Goal: Complete application form: Complete application form

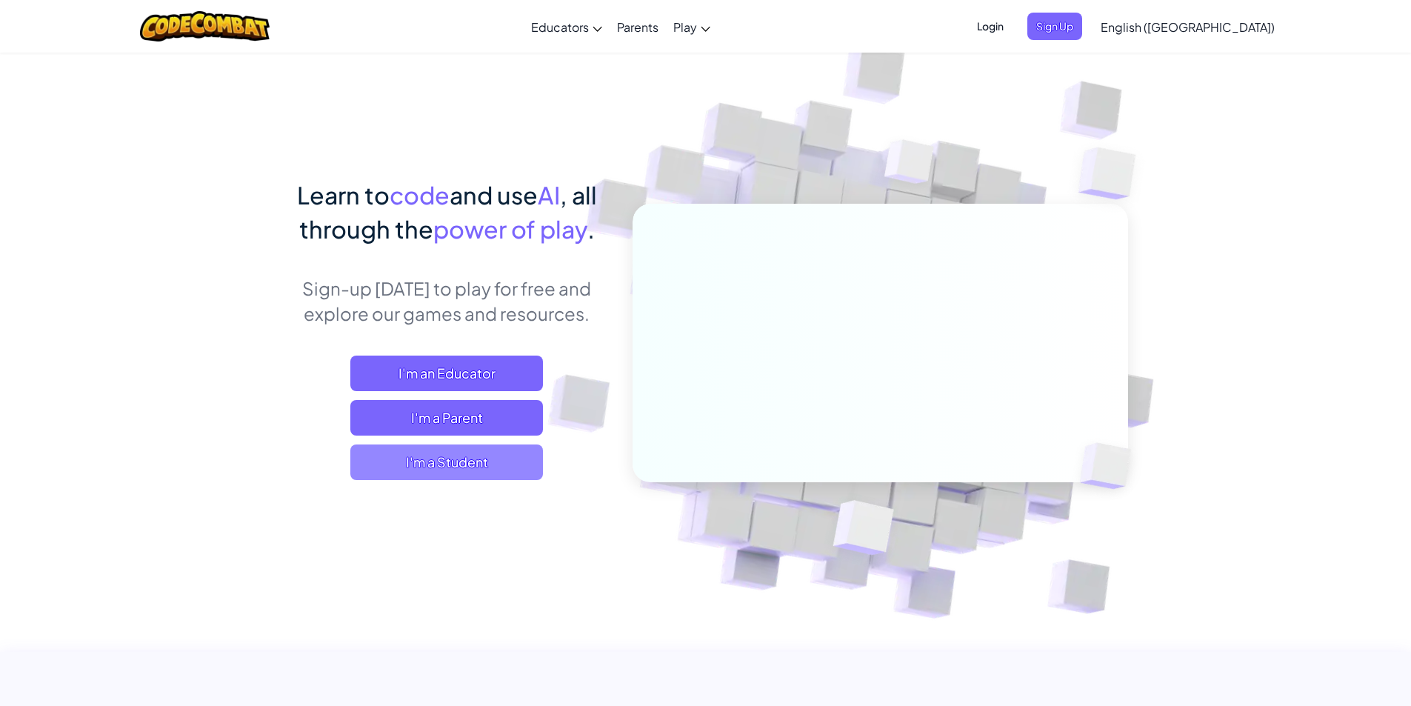
click at [431, 466] on span "I'm a Student" at bounding box center [446, 462] width 193 height 36
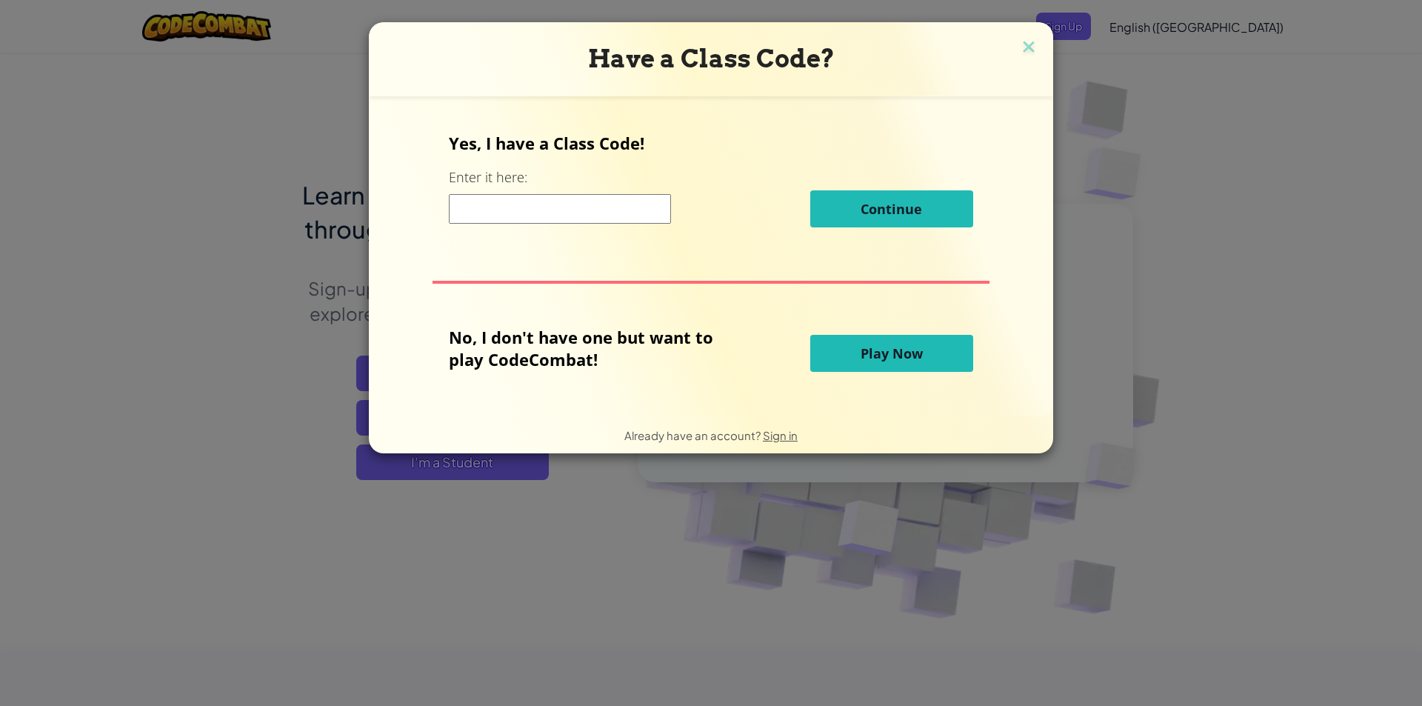
click at [481, 196] on div "Continue" at bounding box center [711, 208] width 524 height 37
click at [486, 210] on input at bounding box center [560, 209] width 222 height 30
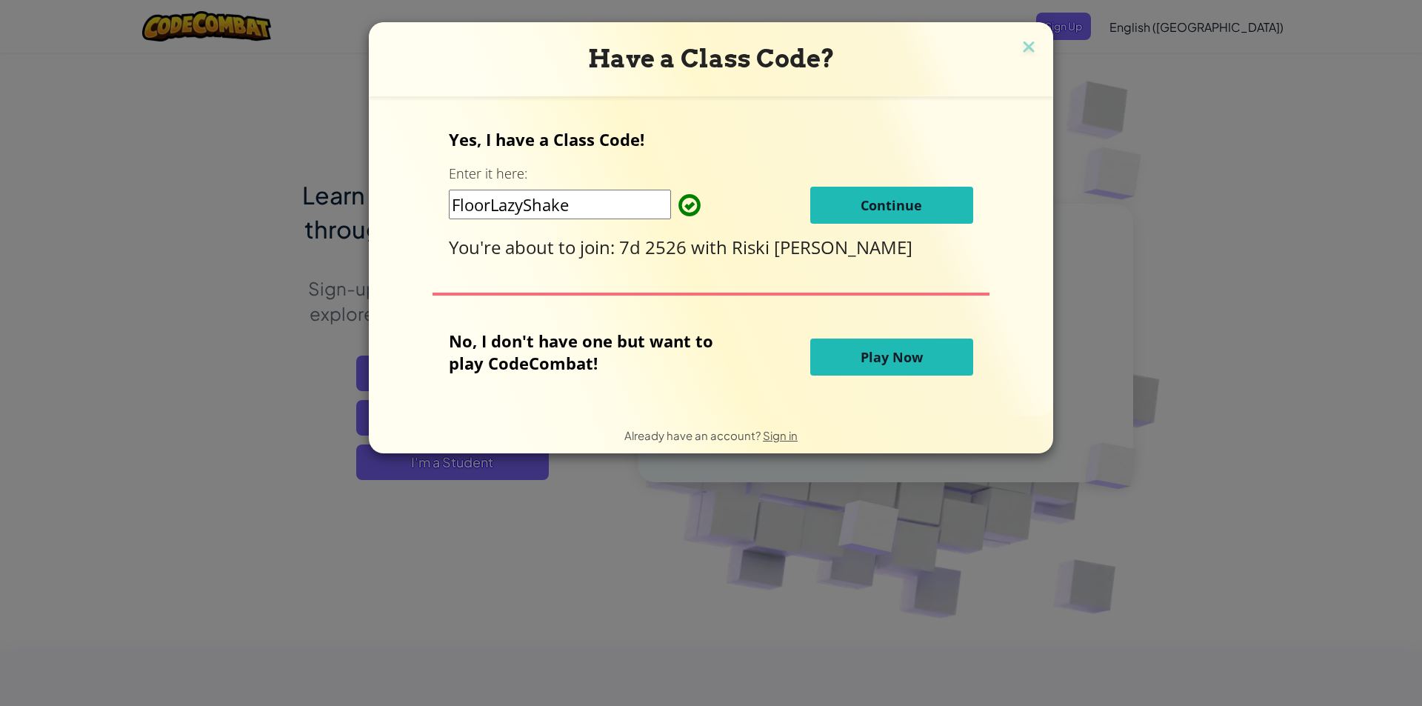
type input "FloorLazyShake"
click at [844, 198] on button "Continue" at bounding box center [891, 205] width 163 height 37
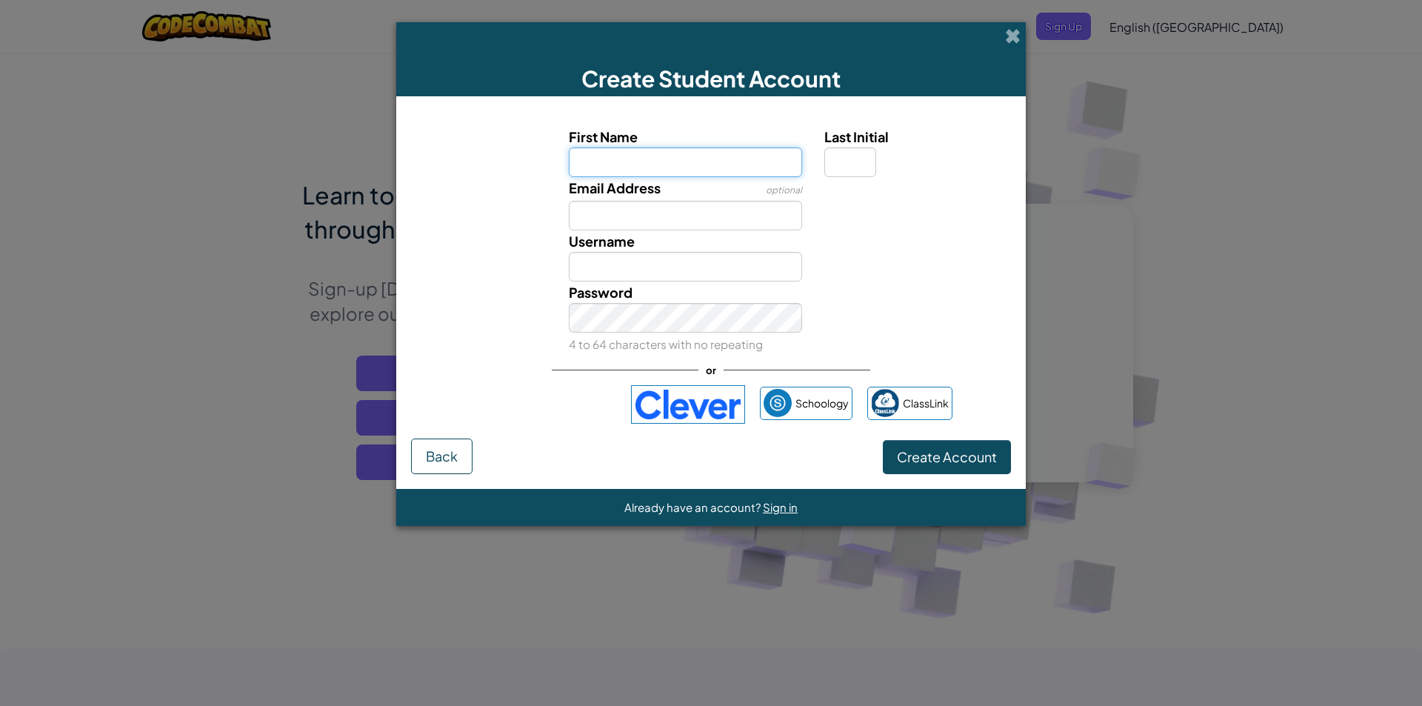
click at [717, 167] on input "First Name" at bounding box center [686, 162] width 234 height 30
type input "Grace"
click at [754, 217] on input "Email Address" at bounding box center [686, 216] width 234 height 30
click at [660, 169] on input "Grace" at bounding box center [686, 162] width 234 height 30
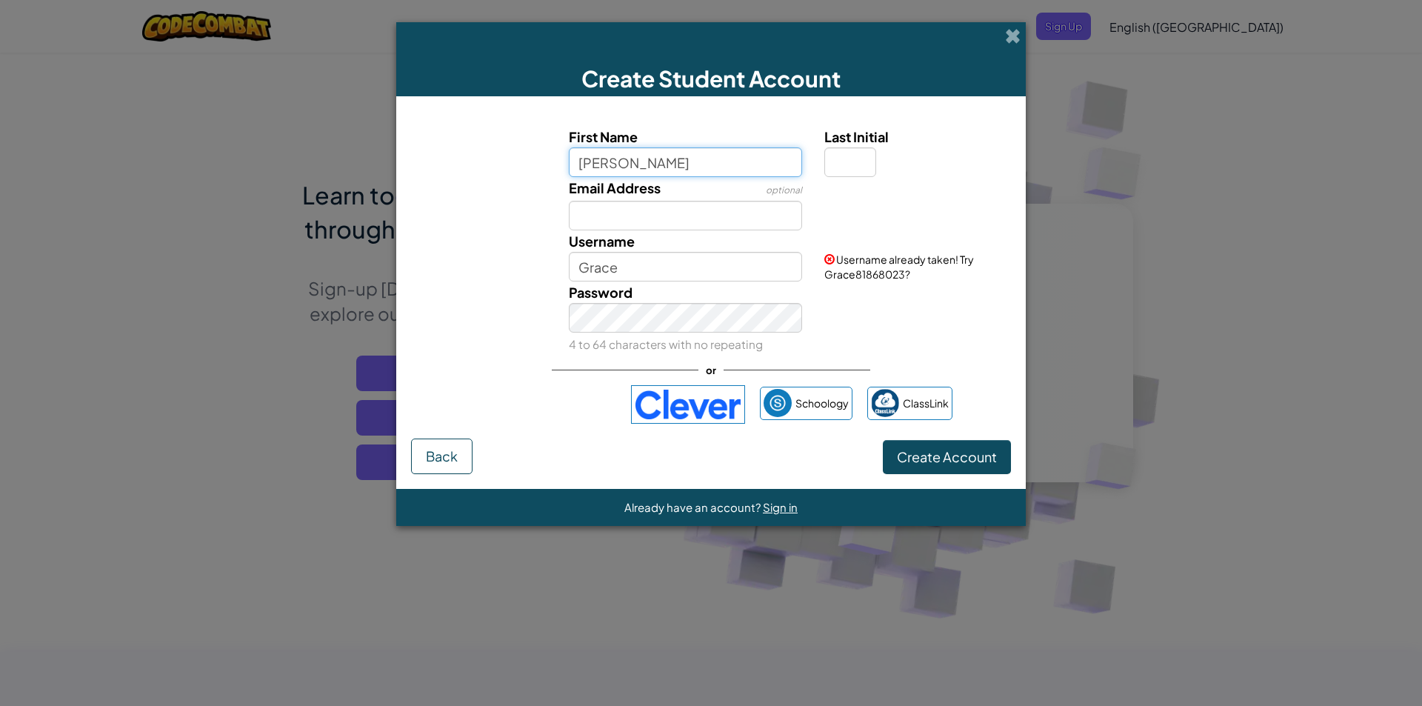
type input "[PERSON_NAME]"
click at [883, 440] on button "Create Account" at bounding box center [947, 457] width 128 height 34
type input "[PERSON_NAME]"
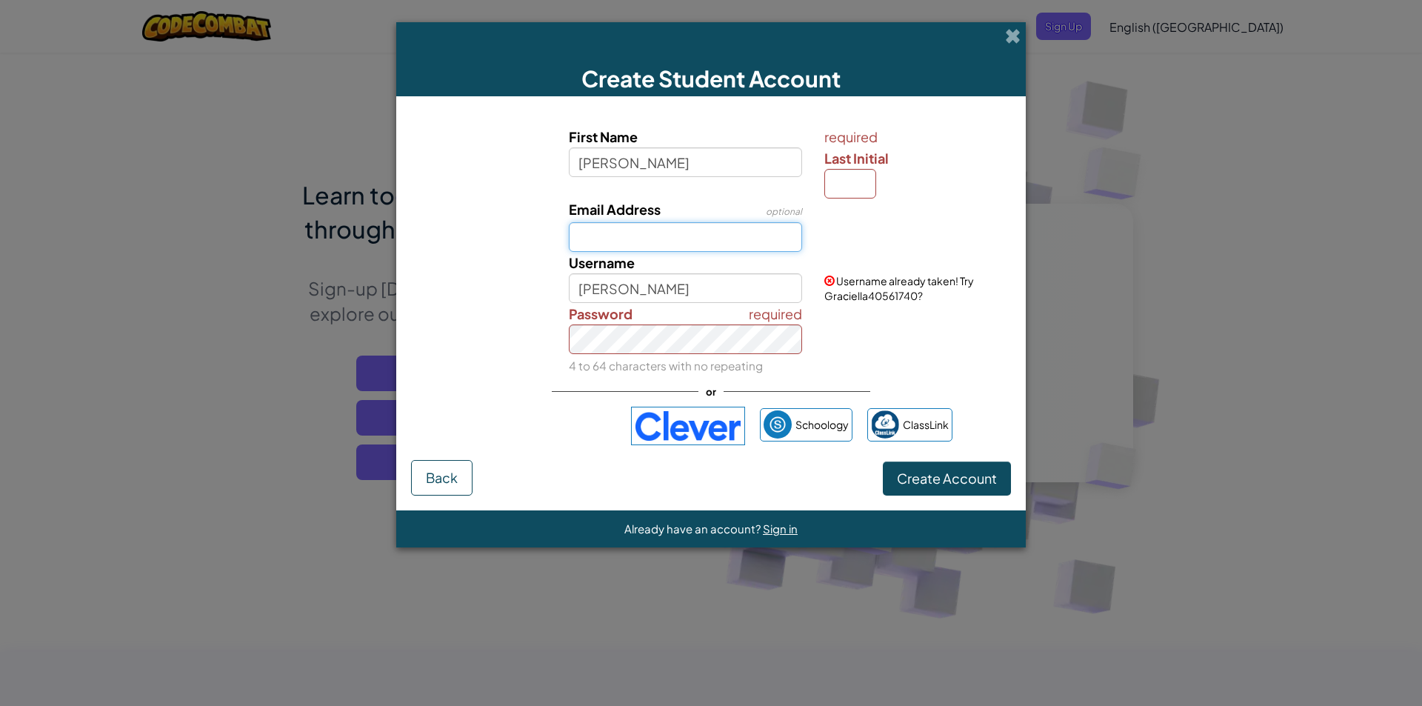
click at [651, 229] on input "Email Address" at bounding box center [686, 237] width 234 height 30
click at [442, 480] on span "Back" at bounding box center [442, 477] width 32 height 17
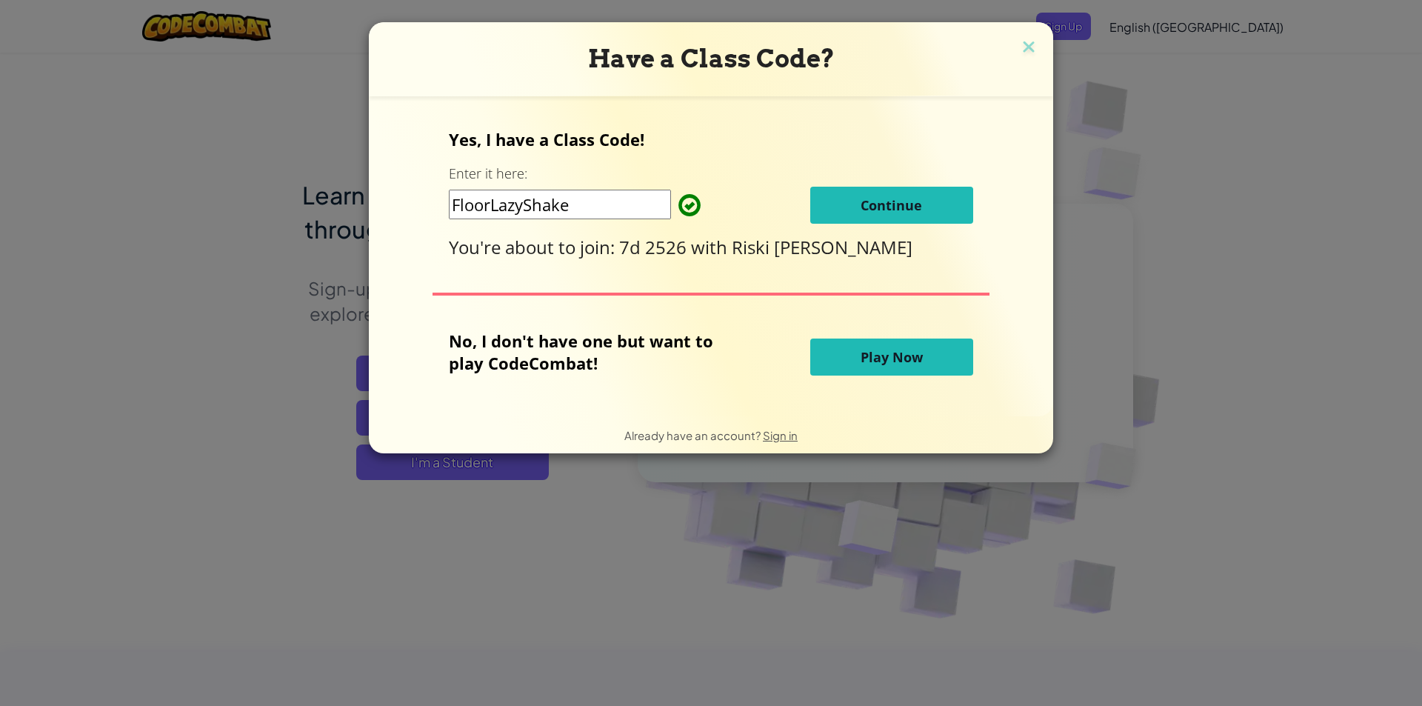
click at [864, 201] on span "Continue" at bounding box center [891, 205] width 61 height 18
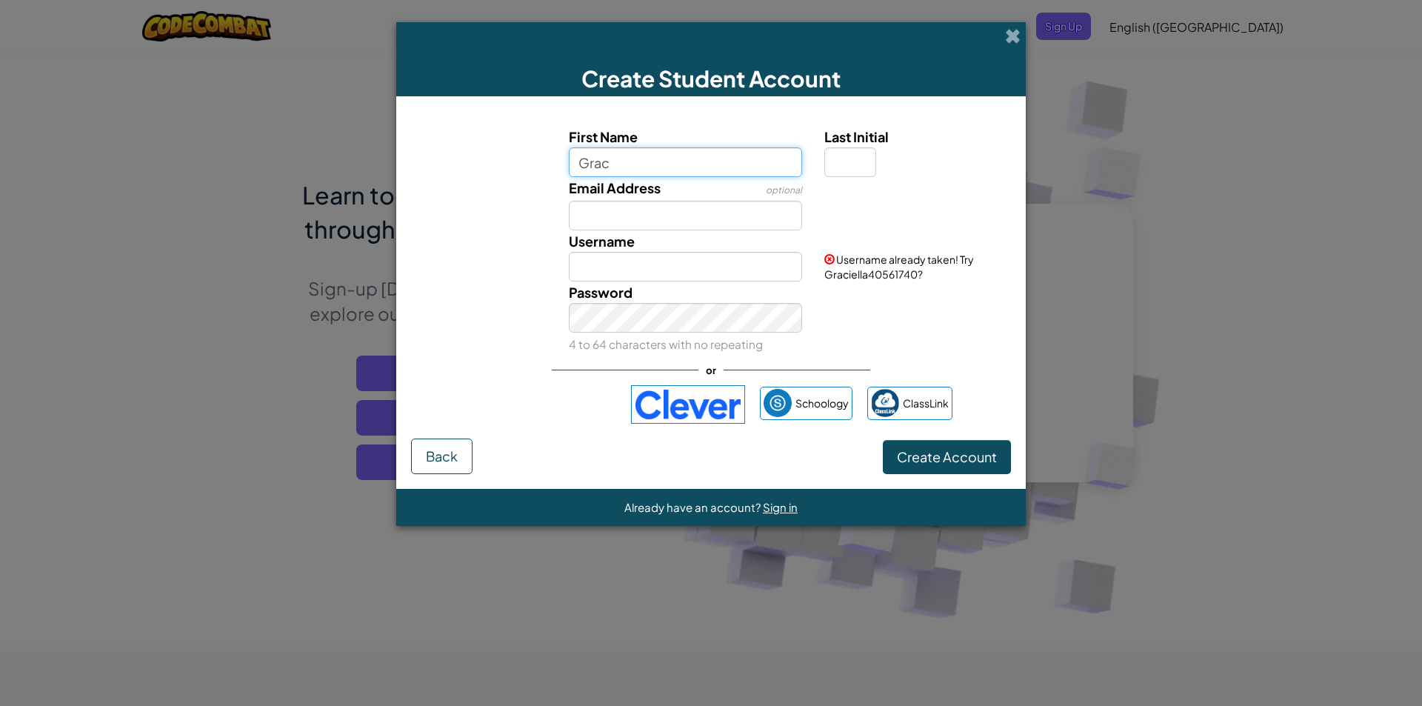
type input "[PERSON_NAME]"
click at [707, 207] on input "Email Address" at bounding box center [686, 216] width 234 height 30
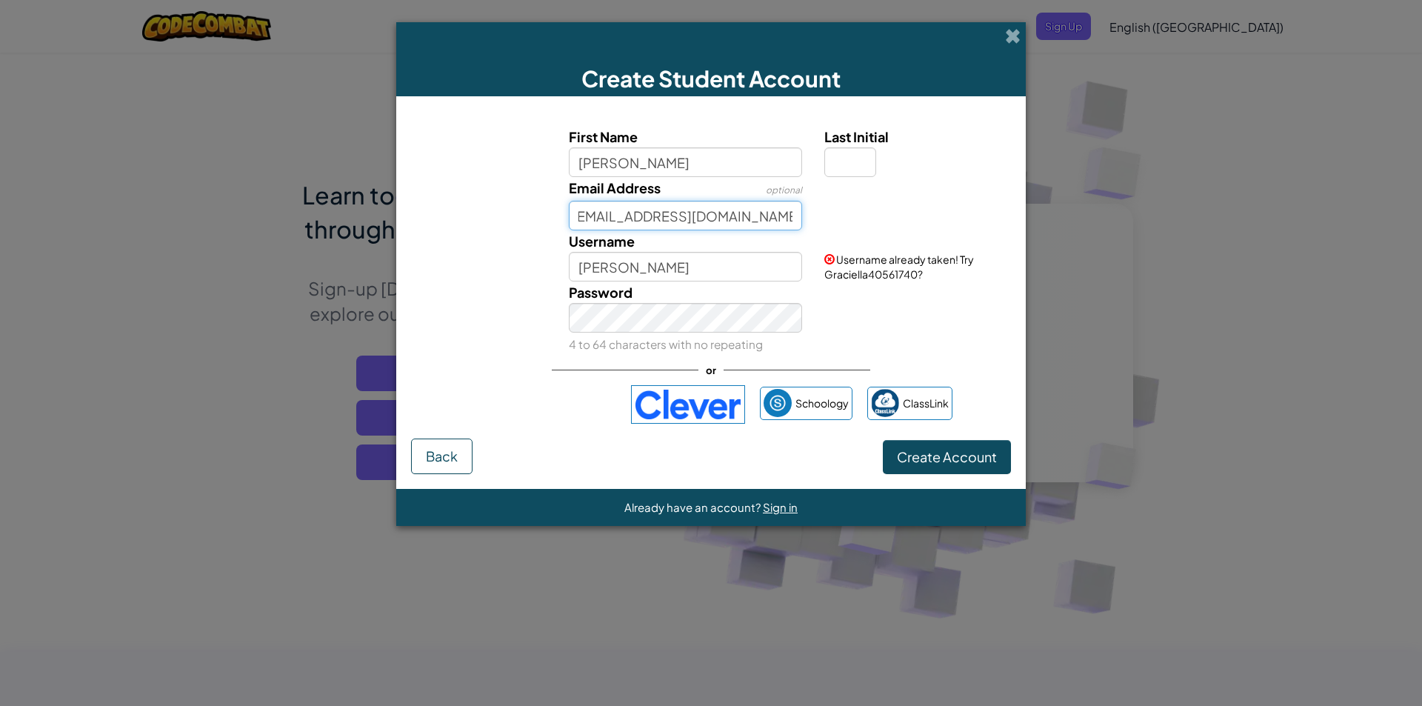
scroll to position [0, 15]
type input "[EMAIL_ADDRESS][DOMAIN_NAME]"
click at [467, 458] on button "Back" at bounding box center [441, 456] width 61 height 36
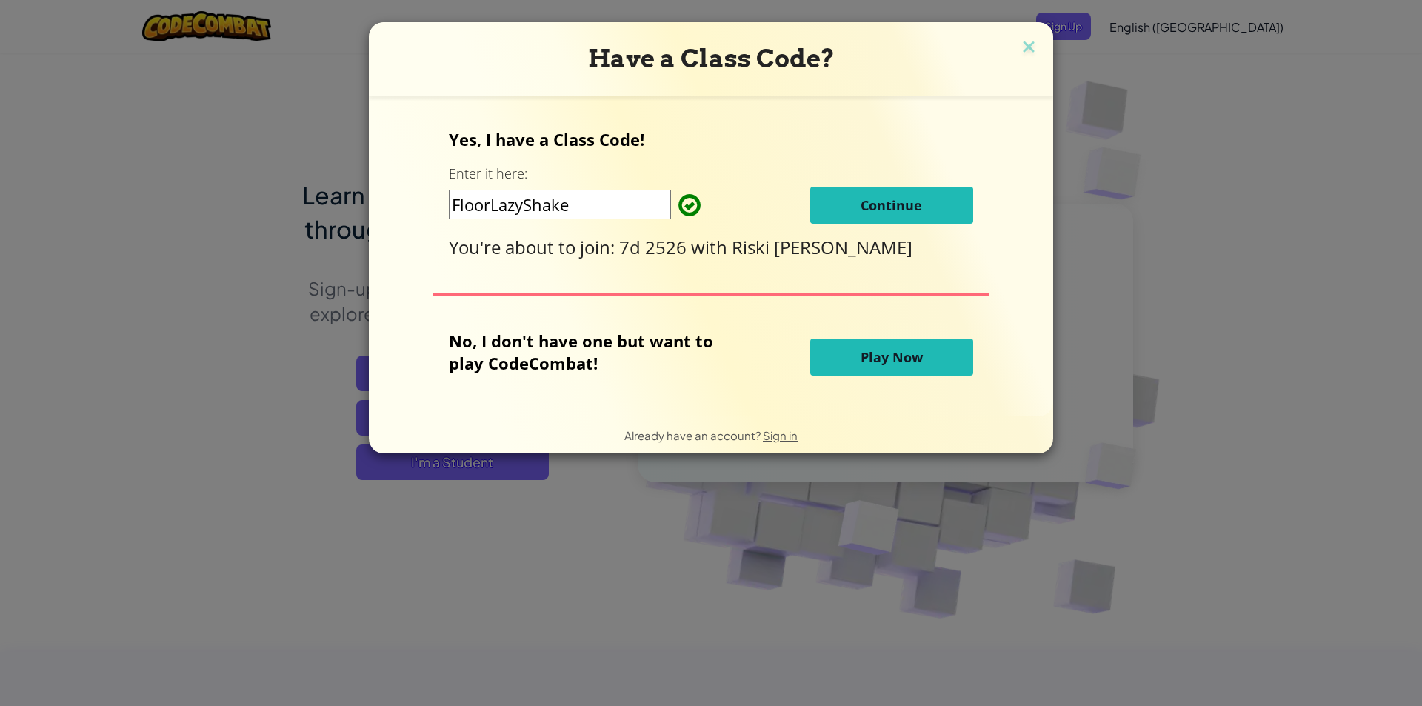
click at [872, 368] on button "Play Now" at bounding box center [891, 357] width 163 height 37
